Goal: Task Accomplishment & Management: Complete application form

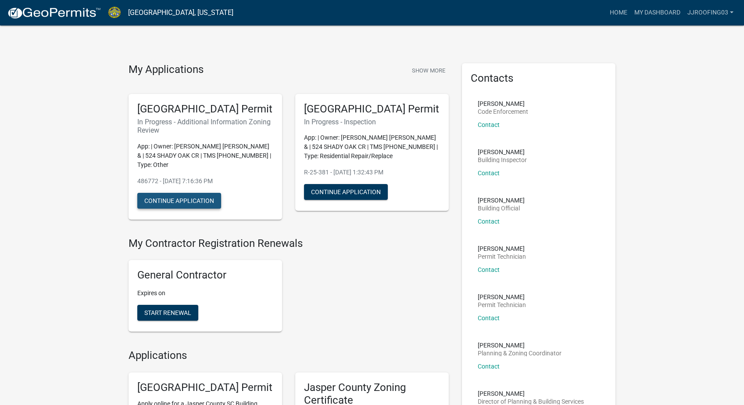
click at [196, 208] on button "Continue Application" at bounding box center [179, 201] width 84 height 16
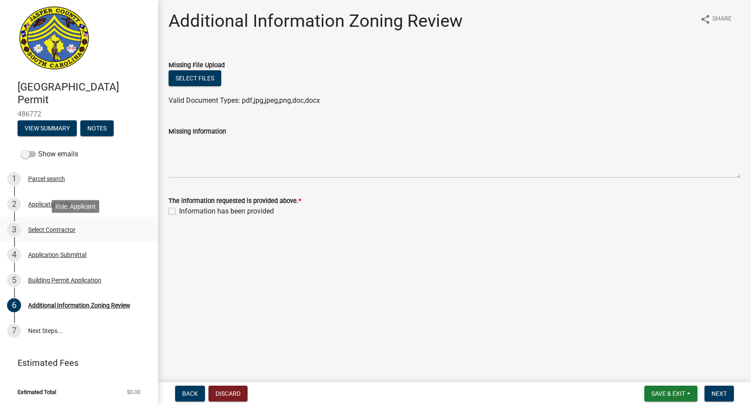
scroll to position [4, 0]
click at [39, 133] on button "View Summary" at bounding box center [47, 128] width 59 height 16
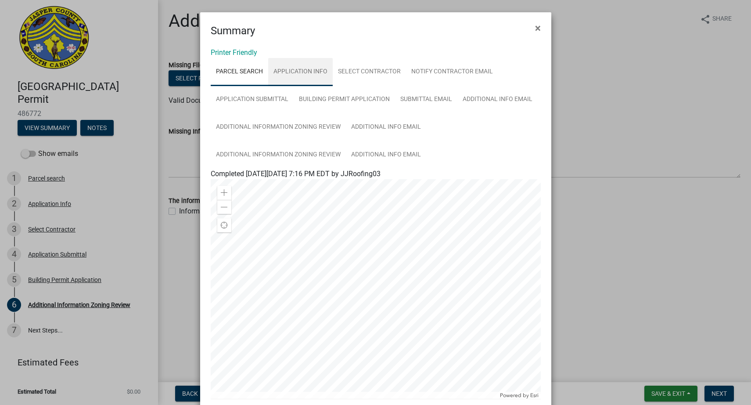
click at [307, 68] on link "Application Info" at bounding box center [300, 72] width 65 height 28
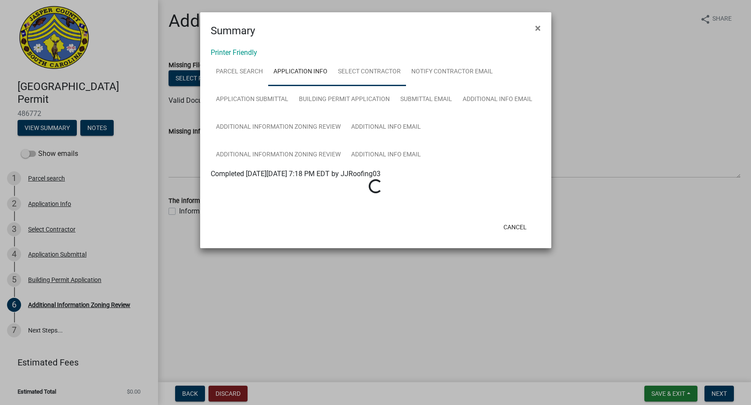
click at [365, 68] on link "Select Contractor" at bounding box center [369, 72] width 73 height 28
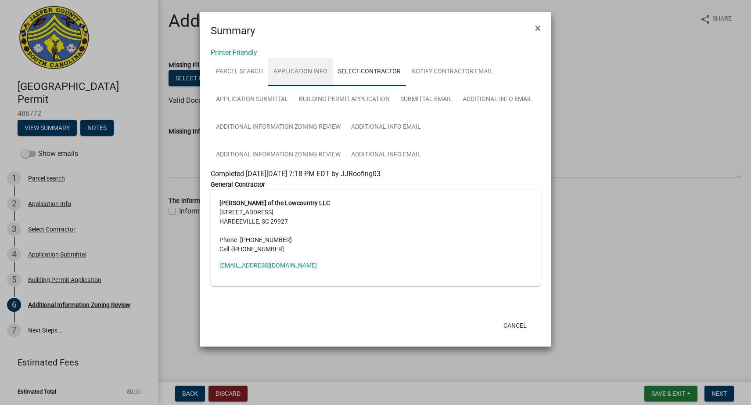
click at [308, 65] on link "Application Info" at bounding box center [300, 72] width 65 height 28
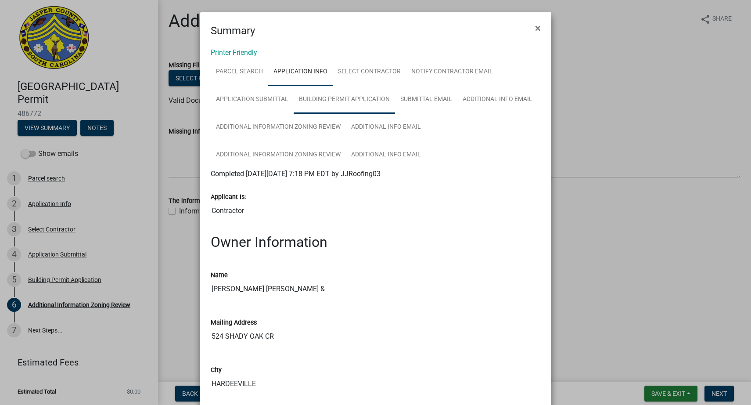
click at [319, 101] on link "Building Permit Application" at bounding box center [344, 100] width 101 height 28
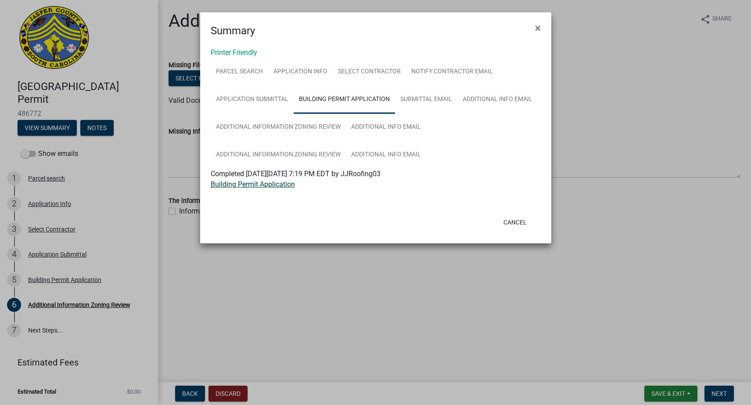
click at [269, 187] on link "Building Permit Application" at bounding box center [253, 184] width 84 height 8
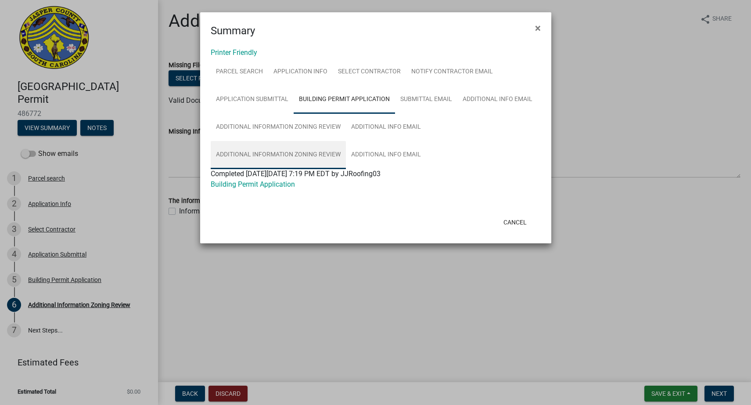
click at [276, 155] on link "Additional Information Zoning Review" at bounding box center [278, 155] width 135 height 28
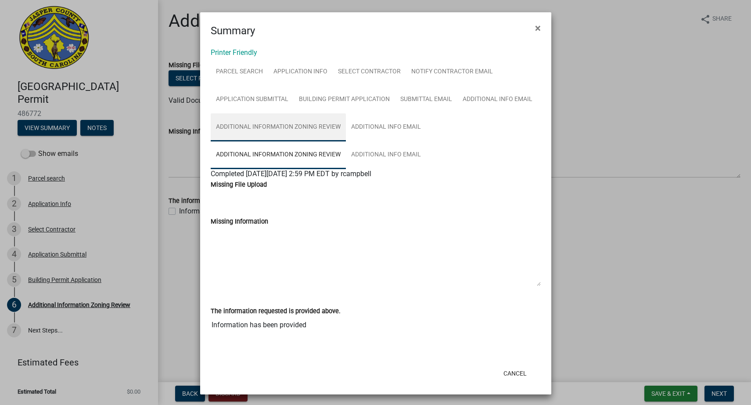
click at [286, 131] on link "Additional Information Zoning Review" at bounding box center [278, 127] width 135 height 28
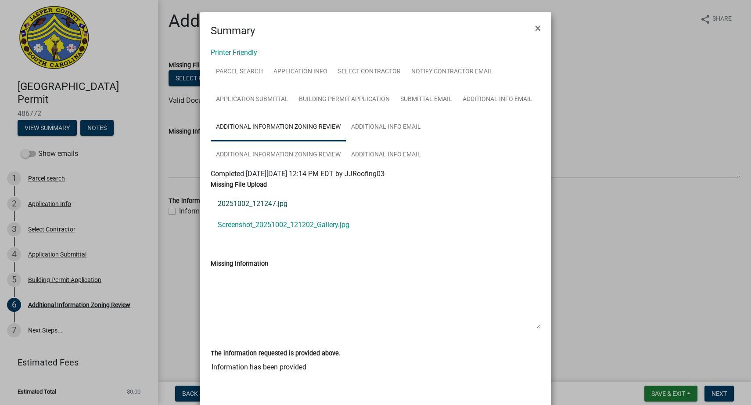
click at [262, 206] on link "20251002_121247.jpg" at bounding box center [376, 203] width 330 height 21
click at [277, 228] on link "Screenshot_20251002_121202_Gallery.jpg" at bounding box center [376, 224] width 330 height 21
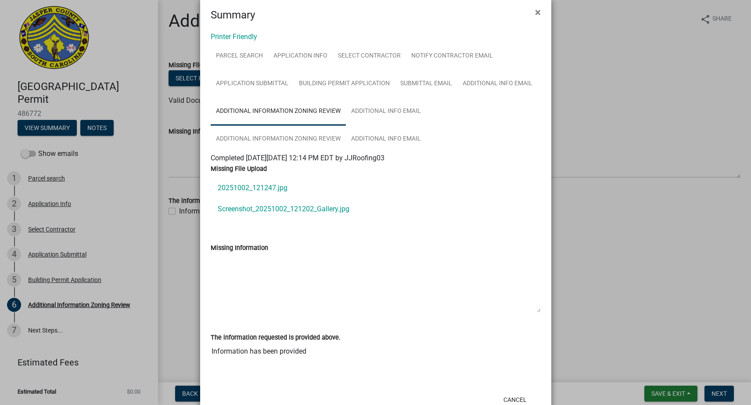
scroll to position [44, 0]
